Goal: Task Accomplishment & Management: Use online tool/utility

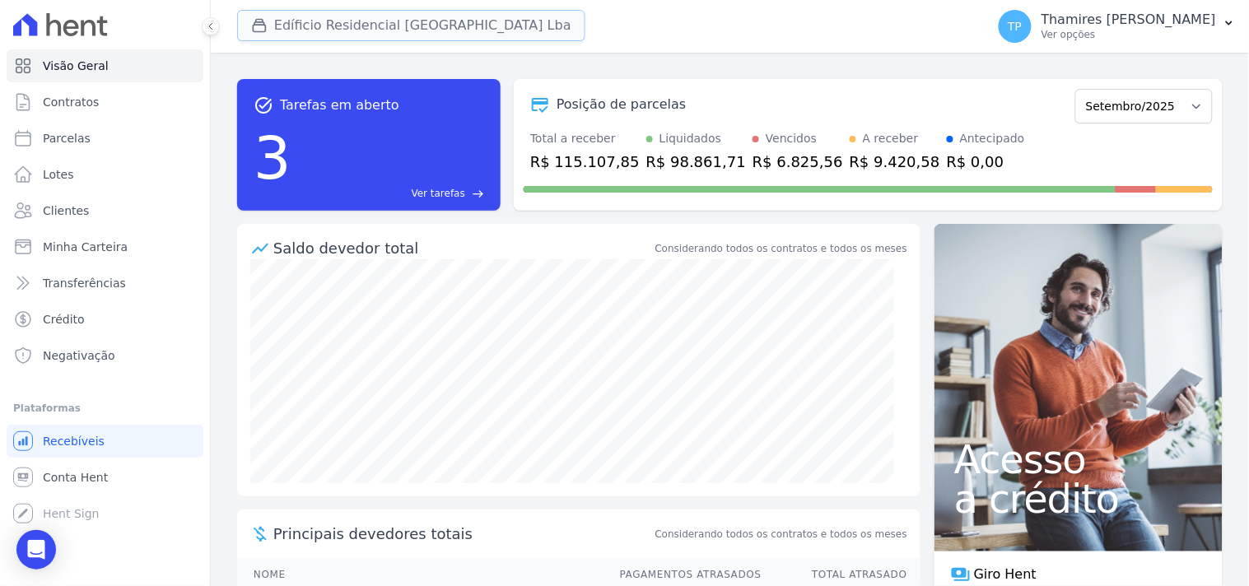
click at [402, 30] on button "Edíficio Residencial Grevílea Park Lba" at bounding box center [411, 25] width 348 height 31
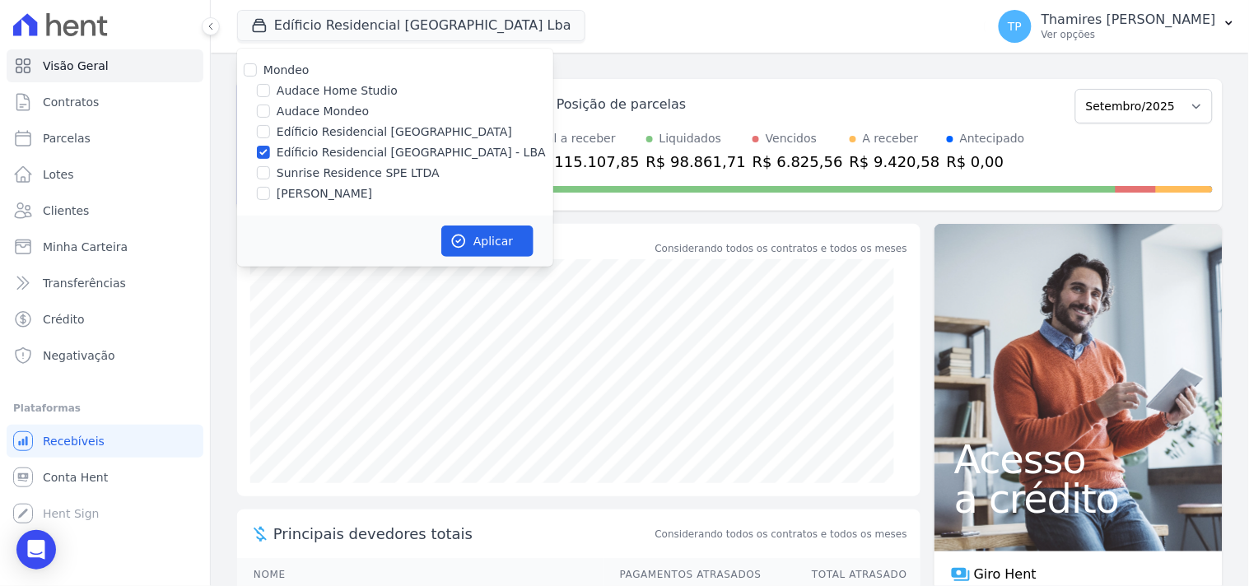
click at [365, 167] on label "Sunrise Residence SPE LTDA" at bounding box center [358, 173] width 163 height 17
click at [270, 167] on input "Sunrise Residence SPE LTDA" at bounding box center [263, 172] width 13 height 13
checkbox input "true"
click at [396, 145] on label "Edíficio Residencial [GEOGRAPHIC_DATA] - LBA" at bounding box center [411, 152] width 269 height 17
click at [270, 146] on input "Edíficio Residencial [GEOGRAPHIC_DATA] - LBA" at bounding box center [263, 152] width 13 height 13
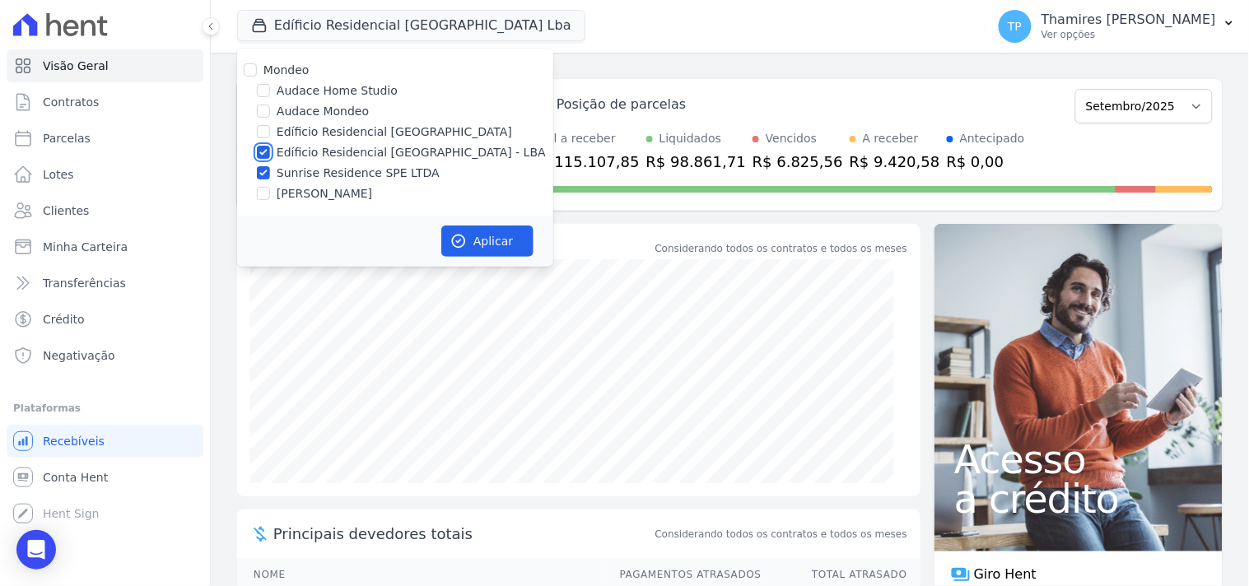
checkbox input "false"
click at [455, 247] on icon "button" at bounding box center [459, 241] width 16 height 16
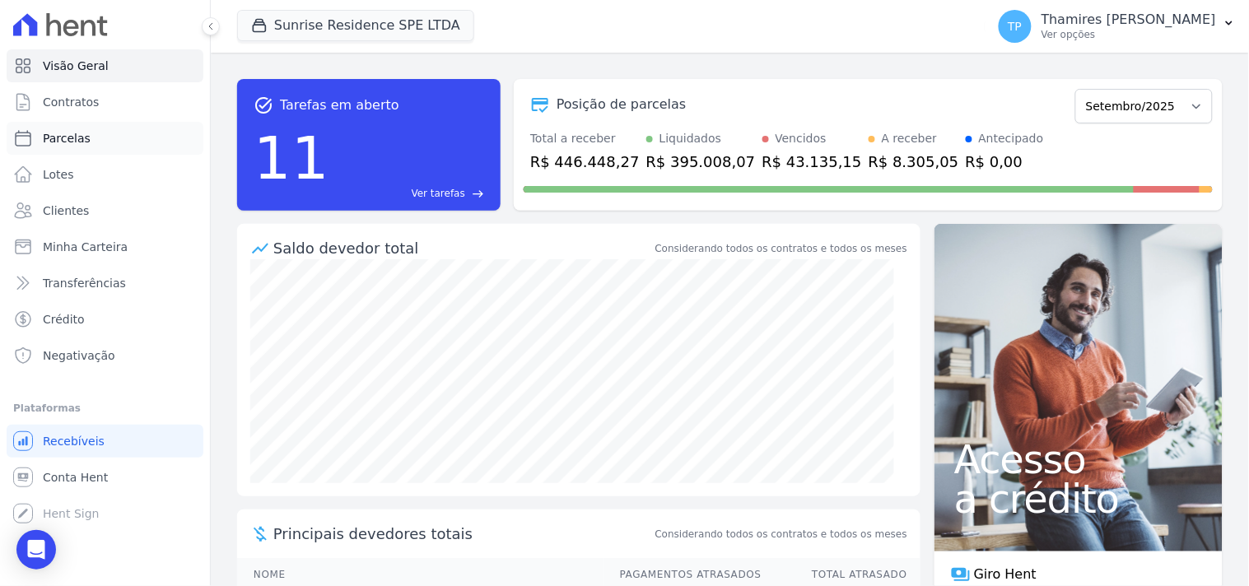
click at [110, 130] on link "Parcelas" at bounding box center [105, 138] width 197 height 33
select select
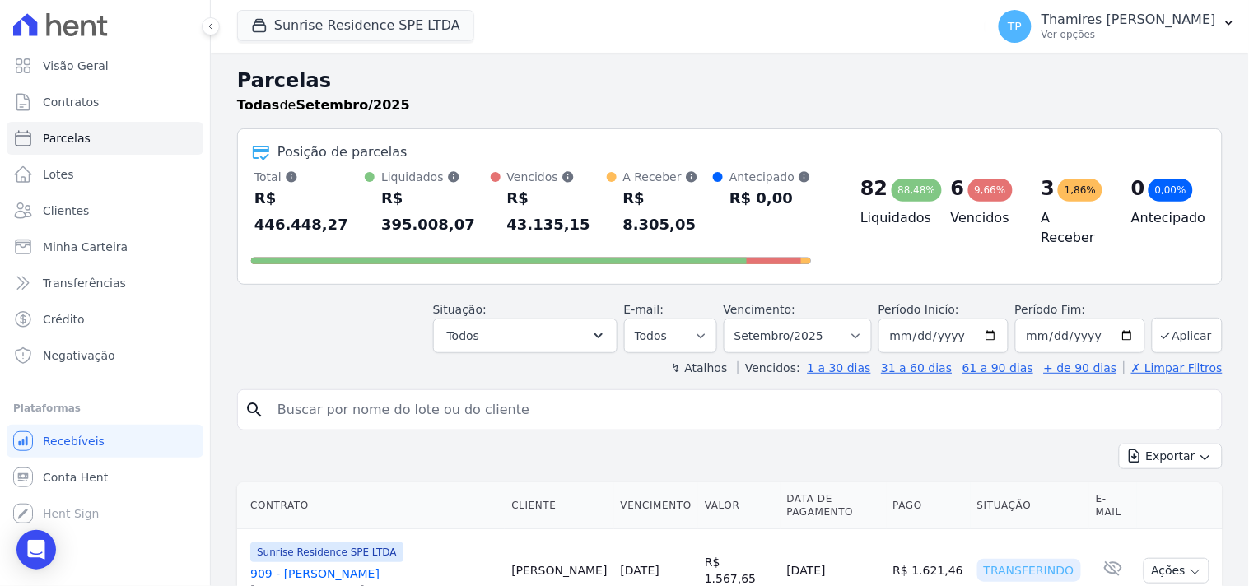
drag, startPoint x: 347, startPoint y: 416, endPoint x: 355, endPoint y: 404, distance: 14.8
click at [357, 398] on input "search" at bounding box center [742, 410] width 948 height 33
type input "NAIR"
select select
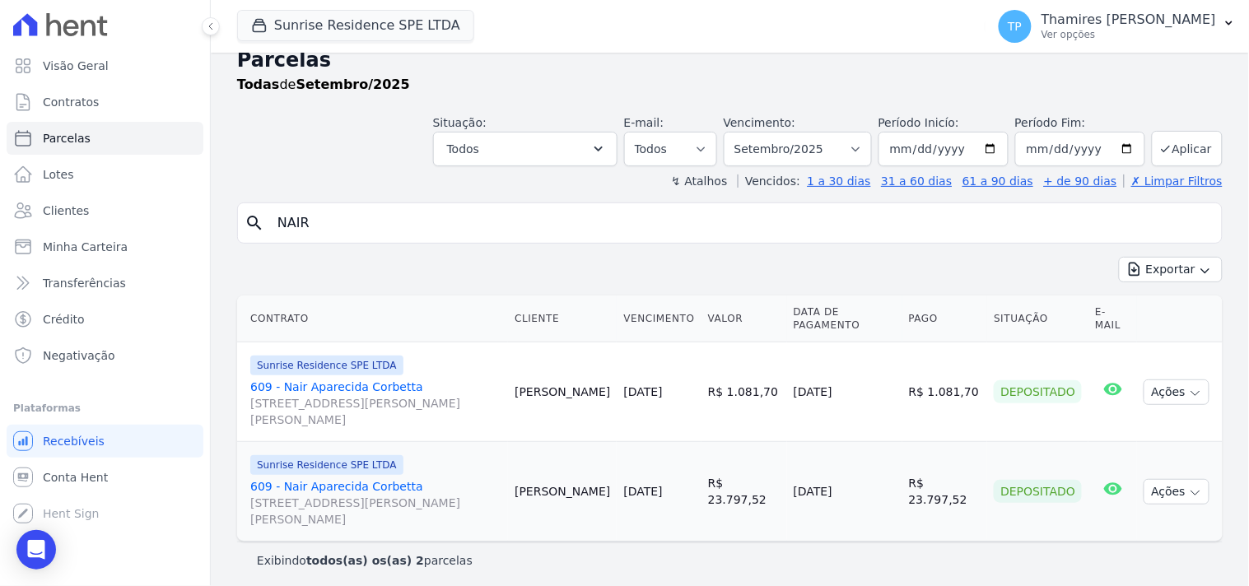
scroll to position [26, 0]
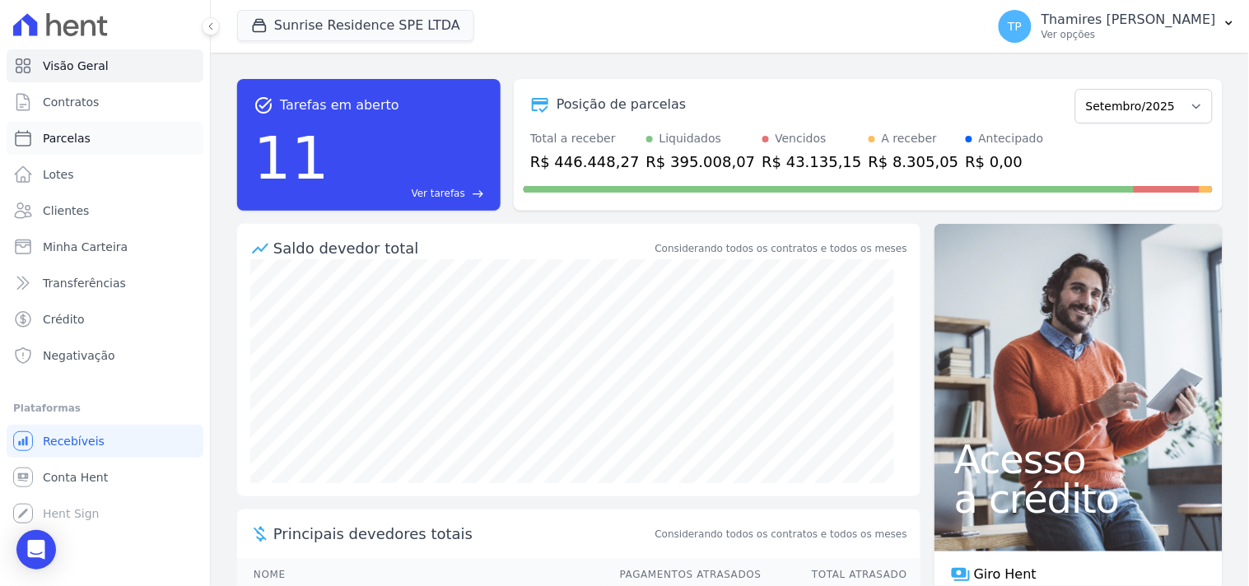
click at [62, 133] on span "Parcelas" at bounding box center [67, 138] width 48 height 16
select select
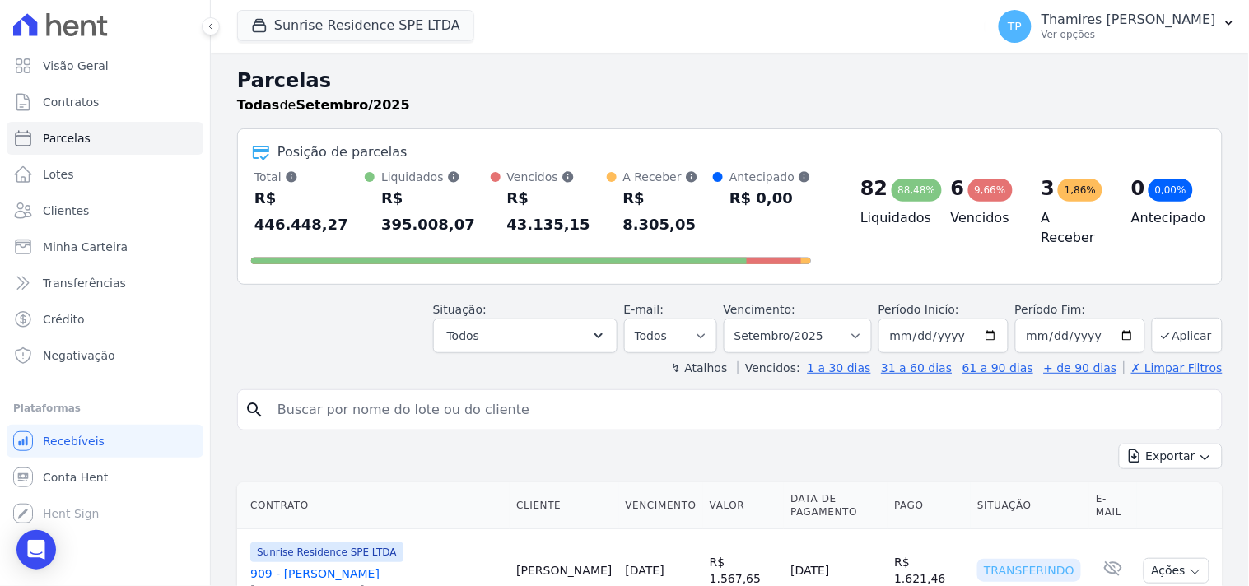
click at [373, 394] on input "search" at bounding box center [742, 410] width 948 height 33
type input "609"
select select
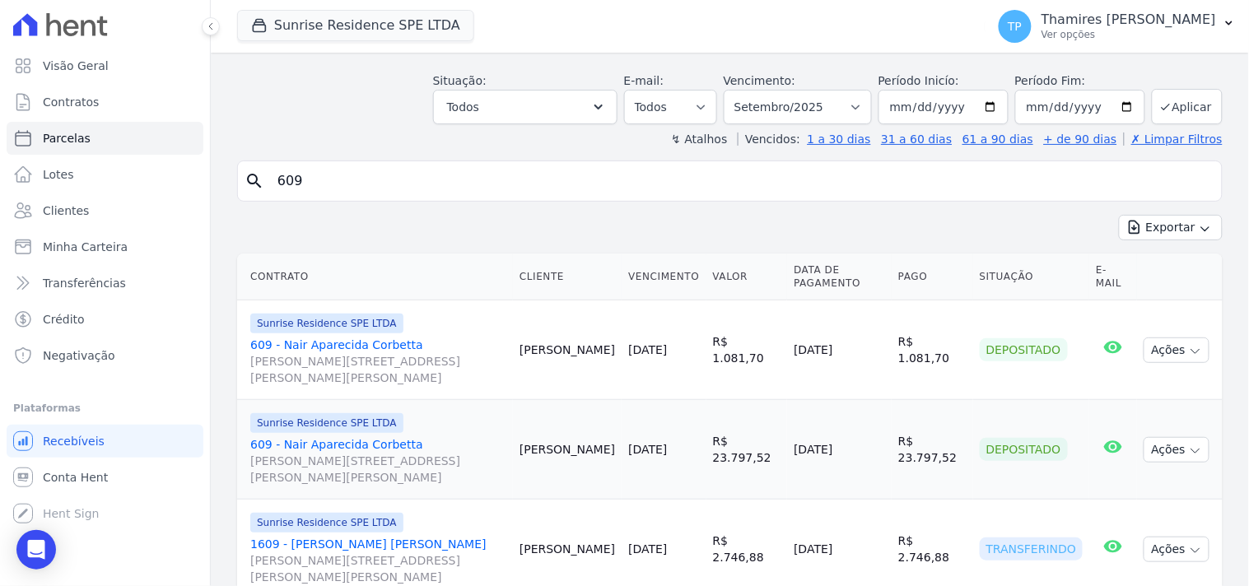
scroll to position [91, 0]
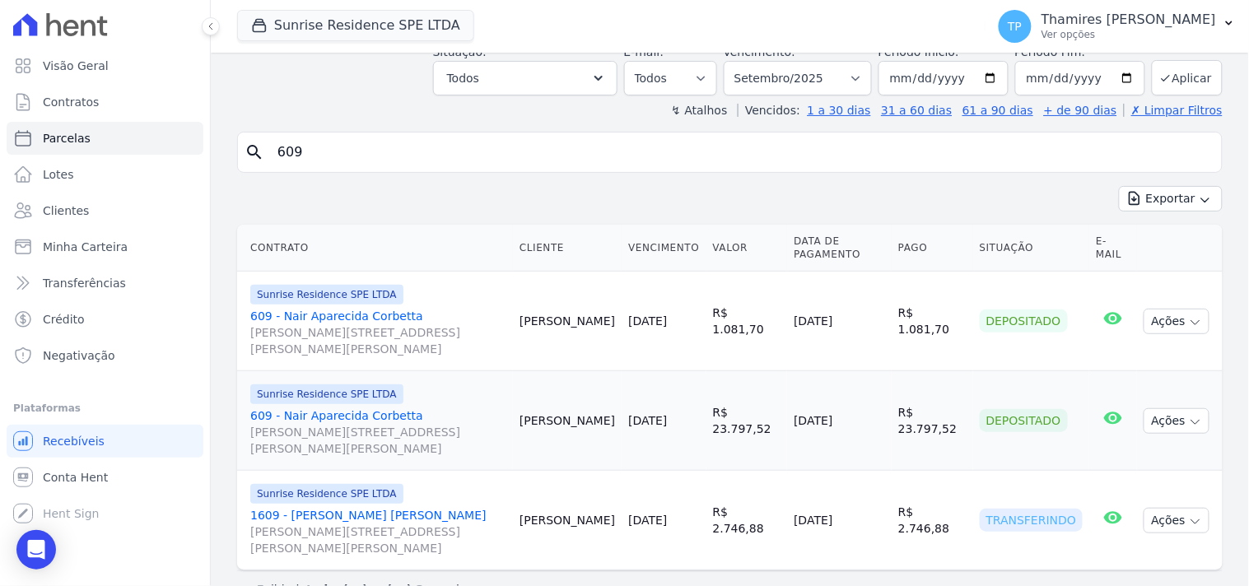
click at [346, 313] on link "609 - [PERSON_NAME] [PERSON_NAME] [PERSON_NAME][STREET_ADDRESS][PERSON_NAME][PE…" at bounding box center [378, 332] width 256 height 49
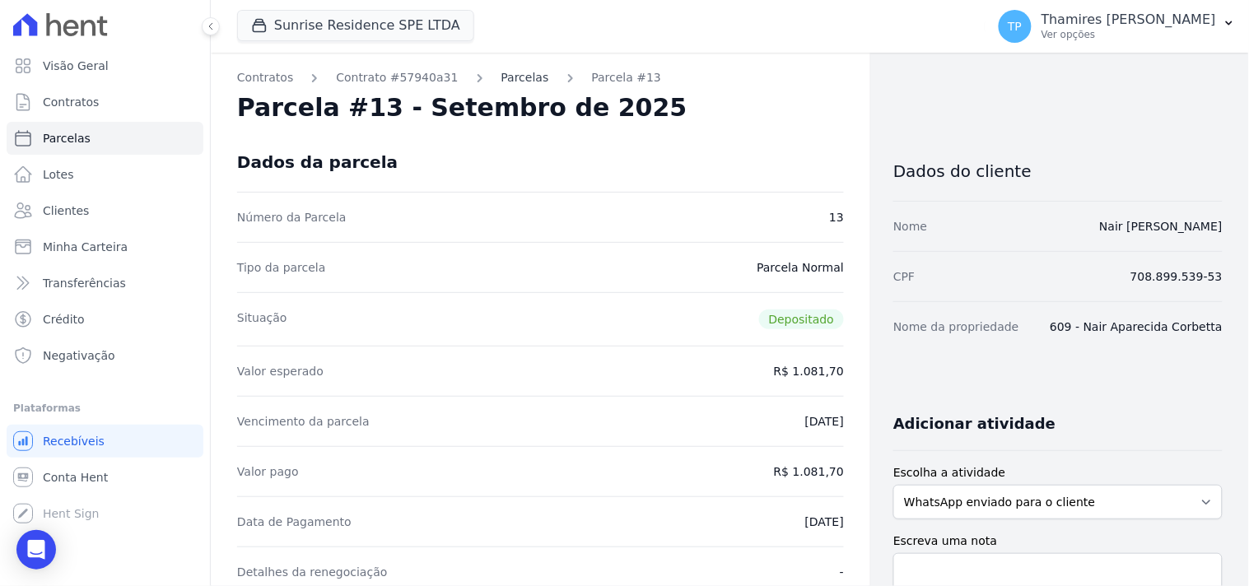
click at [502, 75] on link "Parcelas" at bounding box center [526, 77] width 48 height 17
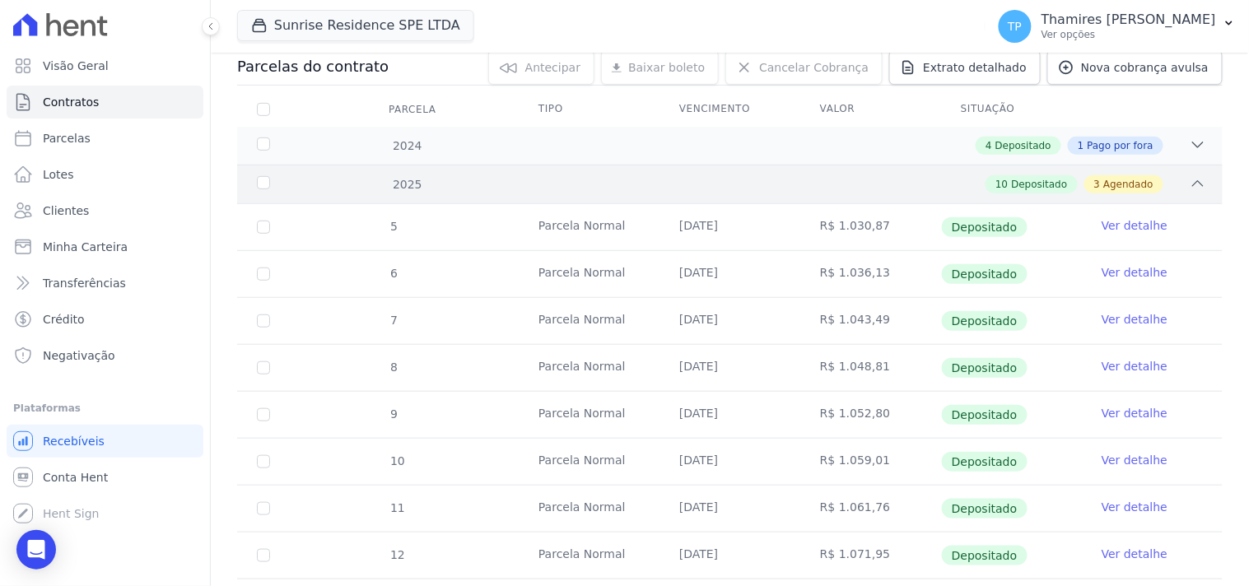
scroll to position [183, 0]
click at [1099, 146] on span "Pago por fora" at bounding box center [1121, 145] width 66 height 15
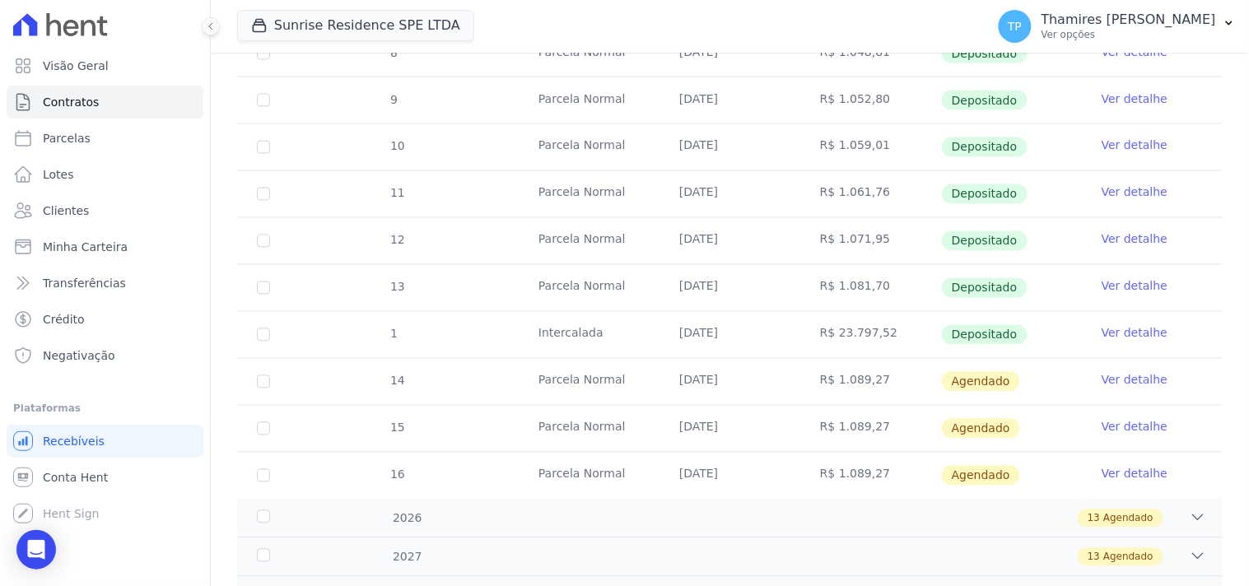
scroll to position [810, 0]
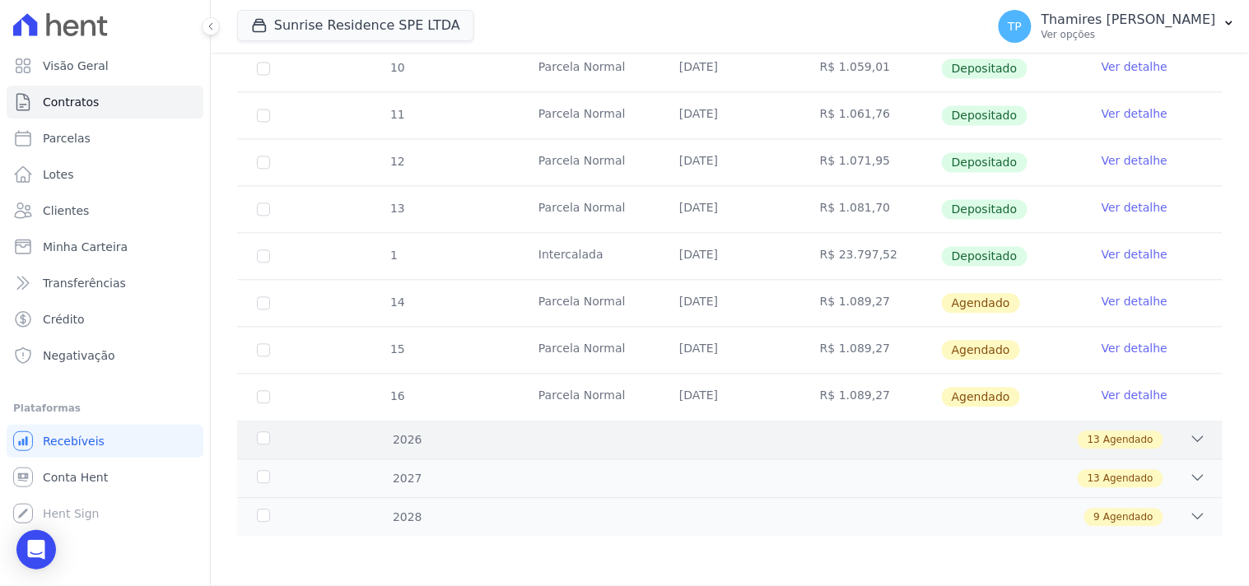
click at [501, 451] on div "2026 13 Agendado" at bounding box center [730, 440] width 986 height 39
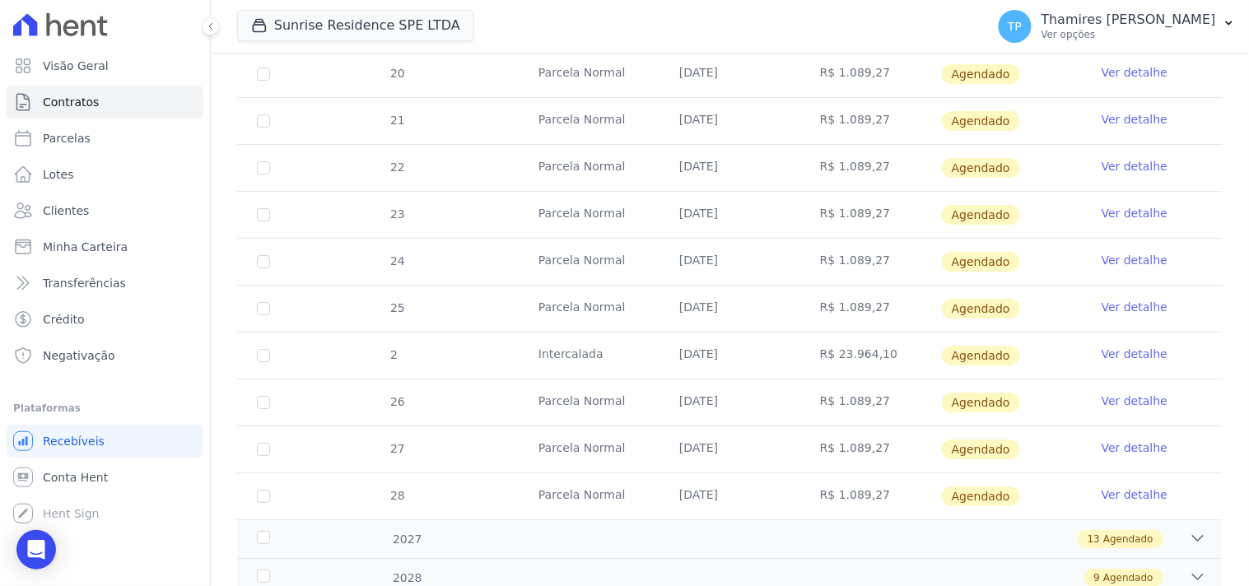
scroll to position [1421, 0]
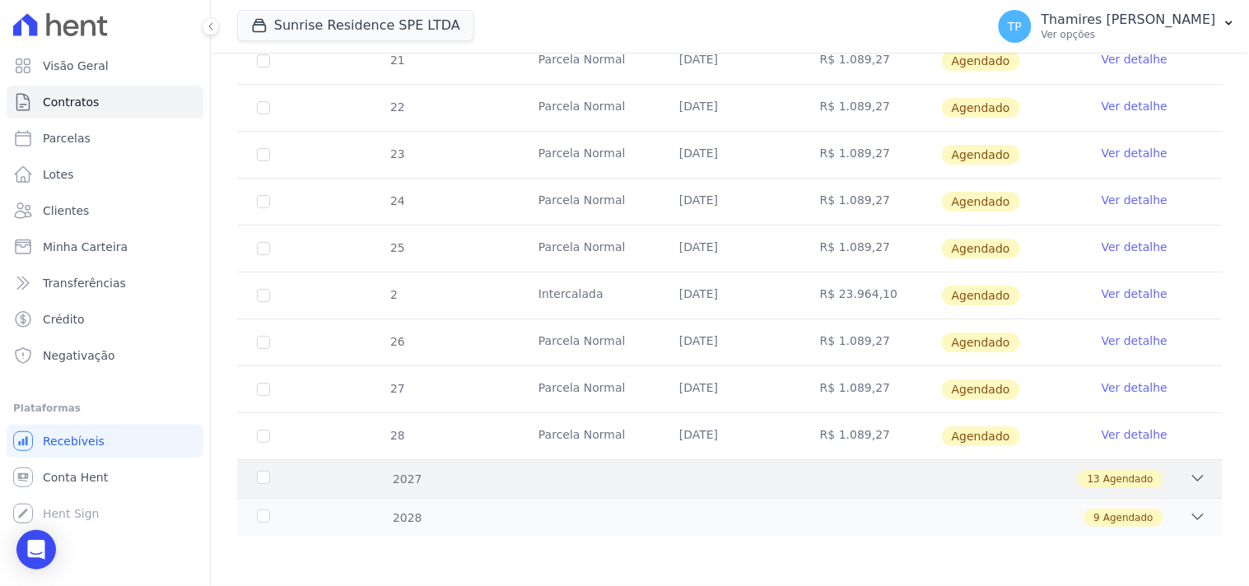
click at [484, 471] on div "13 Agendado" at bounding box center [778, 479] width 857 height 18
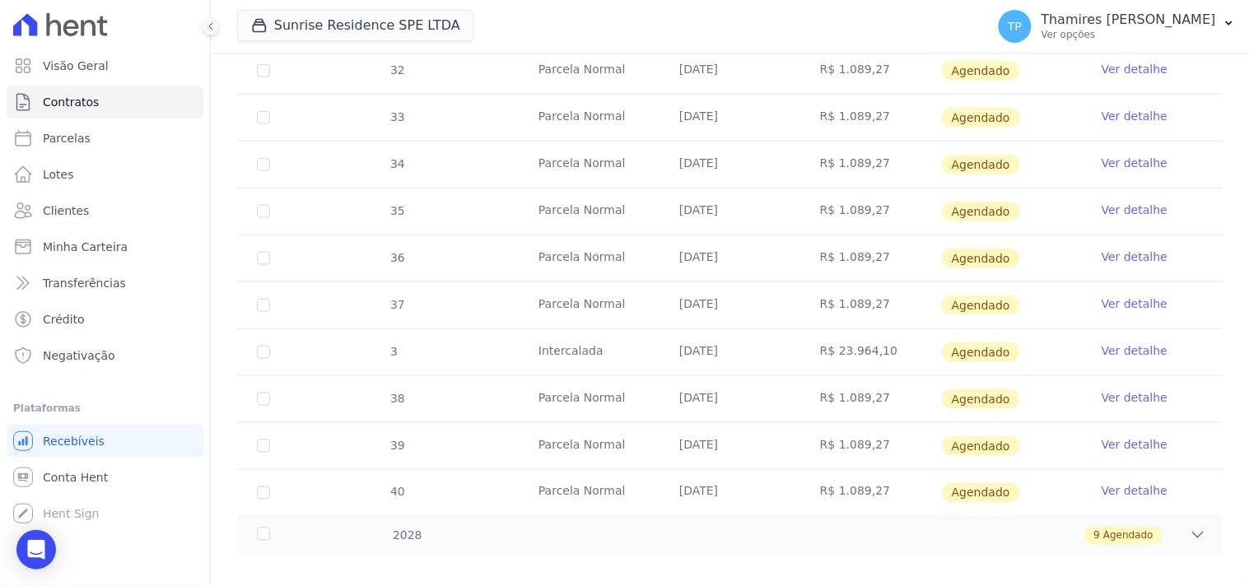
scroll to position [2032, 0]
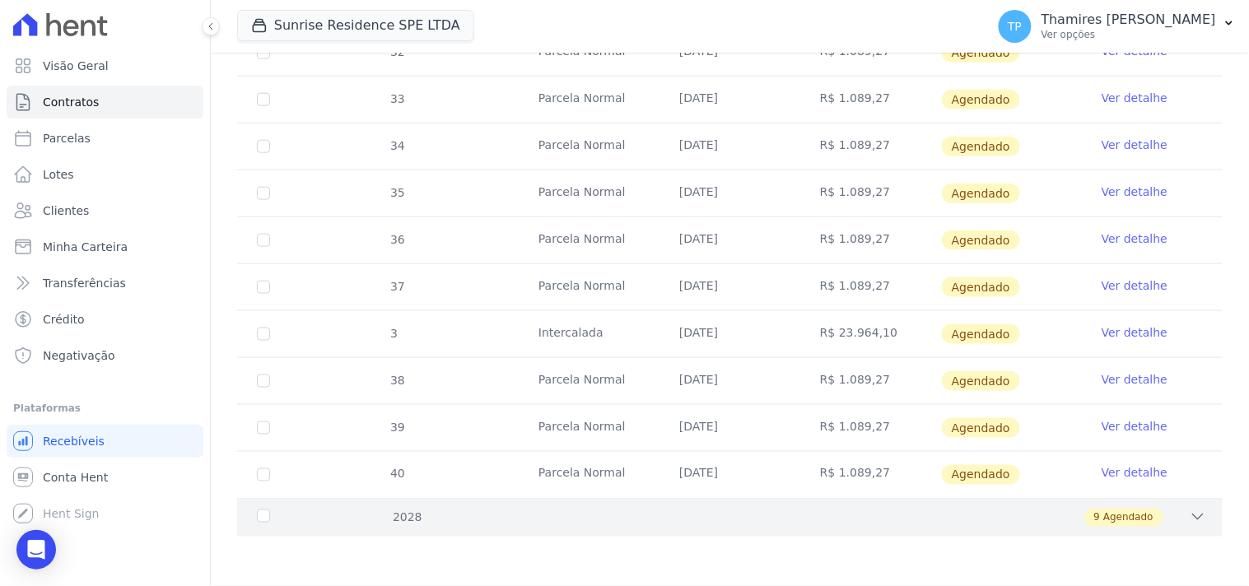
click at [502, 524] on div "9 Agendado" at bounding box center [778, 518] width 857 height 18
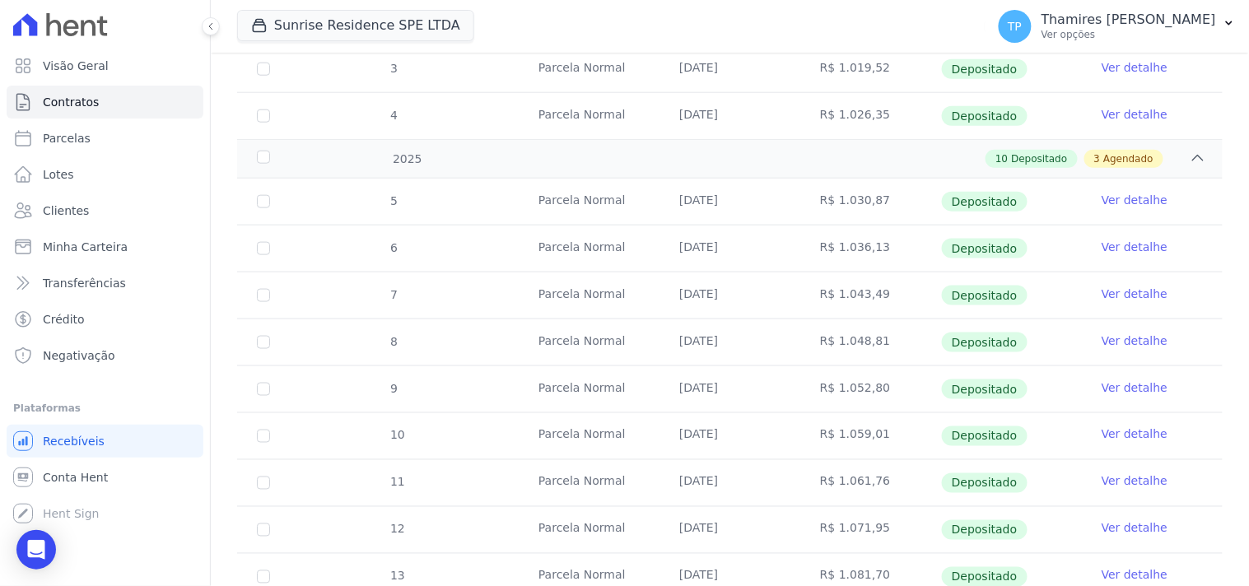
scroll to position [0, 0]
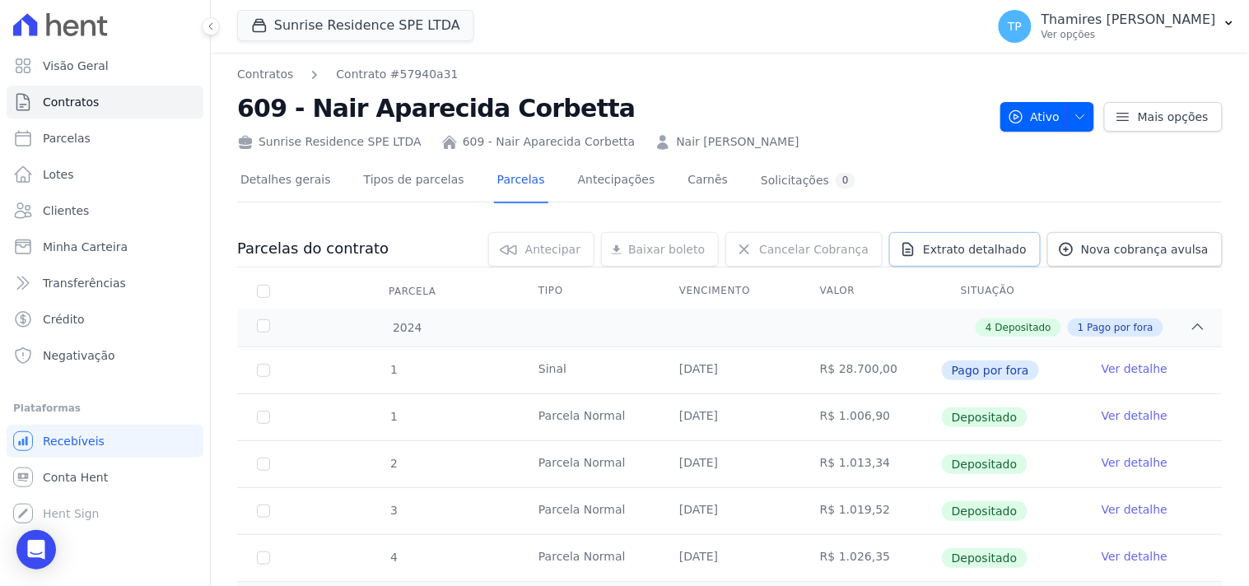
click at [993, 253] on span "Extrato detalhado" at bounding box center [975, 249] width 104 height 16
click at [1164, 278] on span "Exportar XLSX" at bounding box center [1192, 276] width 95 height 16
